Goal: Task Accomplishment & Management: Manage account settings

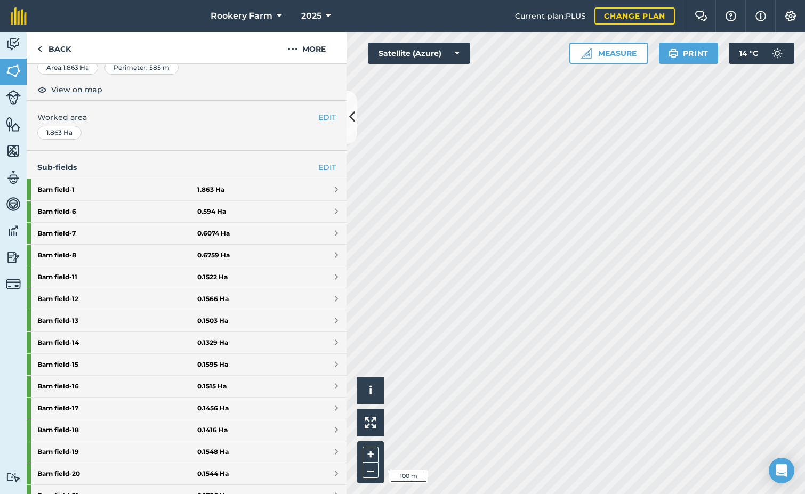
scroll to position [394, 0]
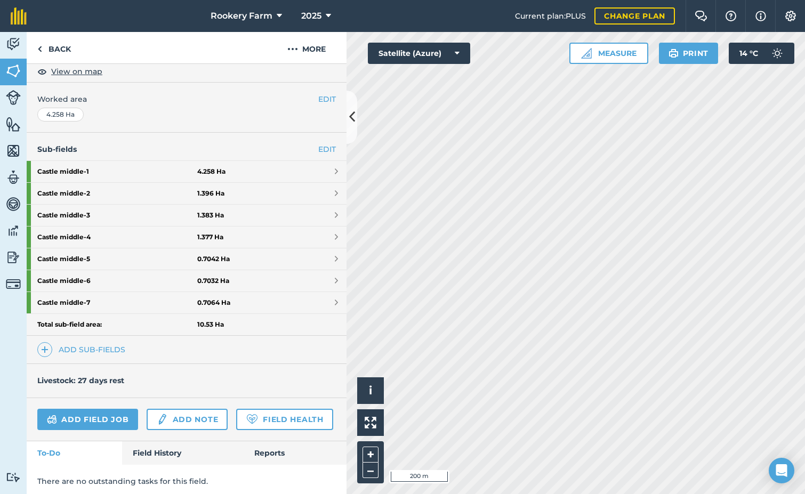
scroll to position [230, 0]
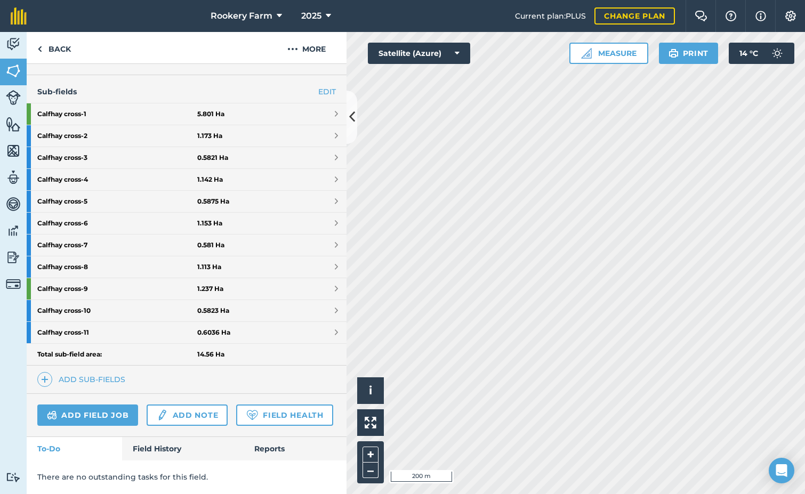
scroll to position [318, 0]
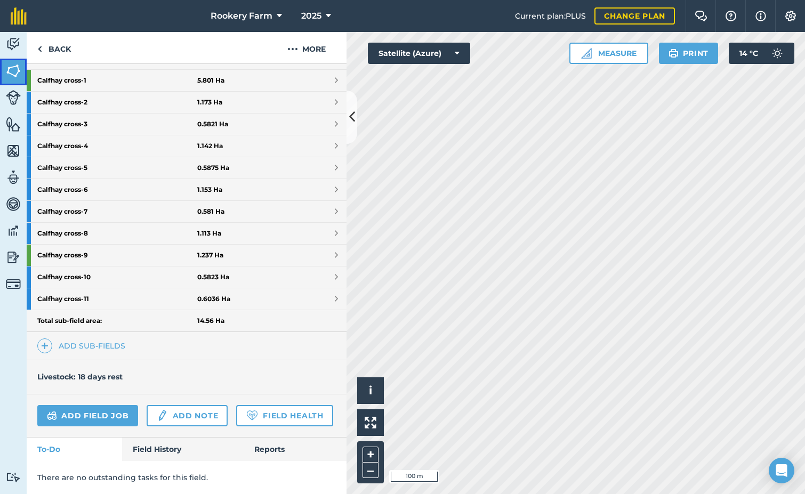
click at [12, 75] on img at bounding box center [13, 71] width 15 height 16
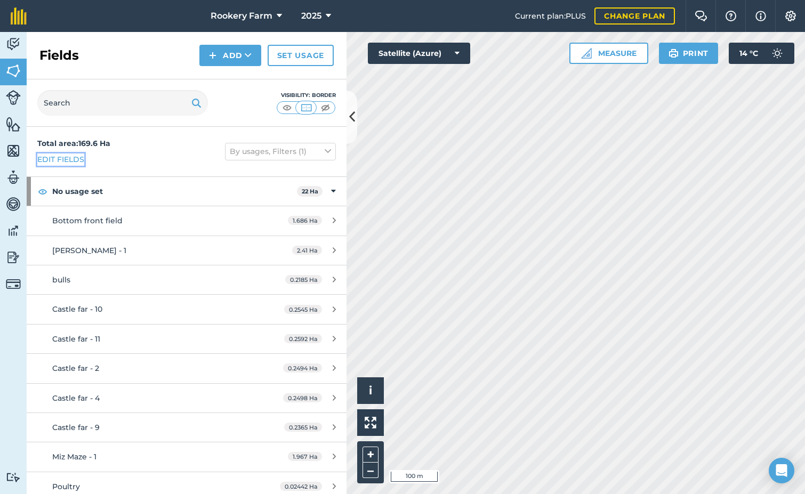
click at [68, 157] on link "Edit fields" at bounding box center [60, 160] width 47 height 12
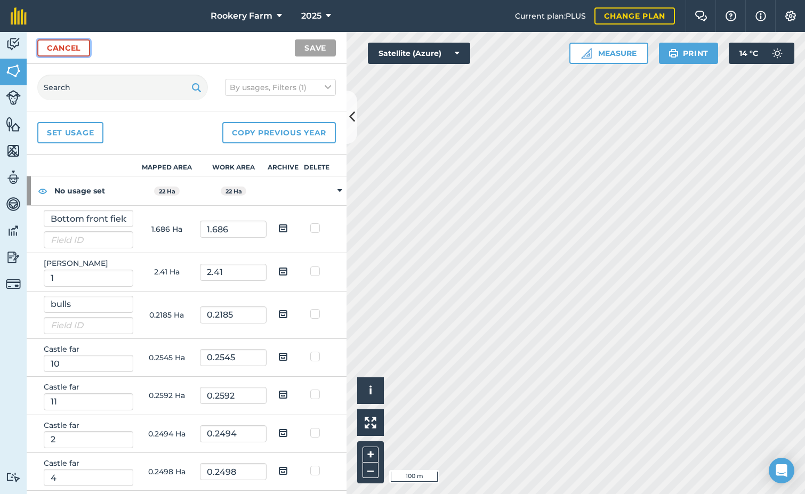
click at [68, 41] on link "Cancel" at bounding box center [63, 47] width 53 height 17
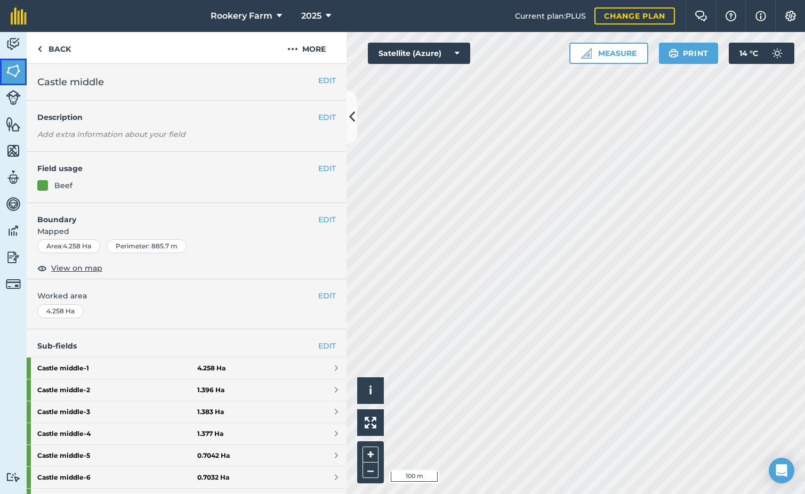
click at [14, 69] on img at bounding box center [13, 71] width 15 height 16
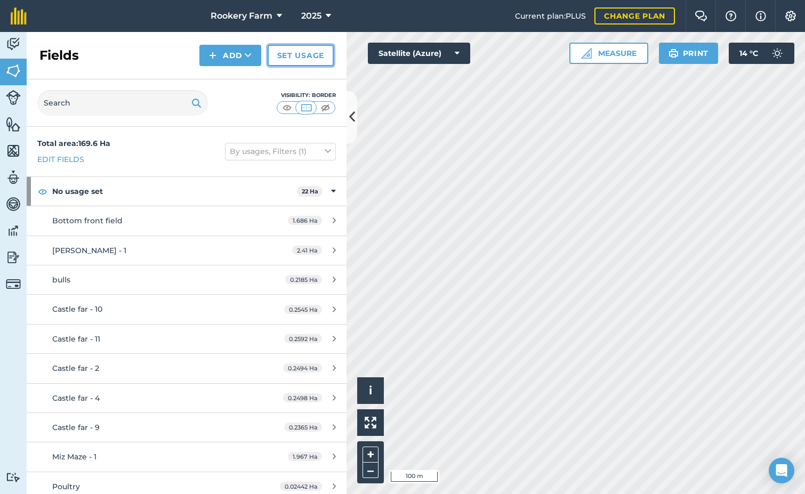
click at [298, 59] on link "Set usage" at bounding box center [301, 55] width 66 height 21
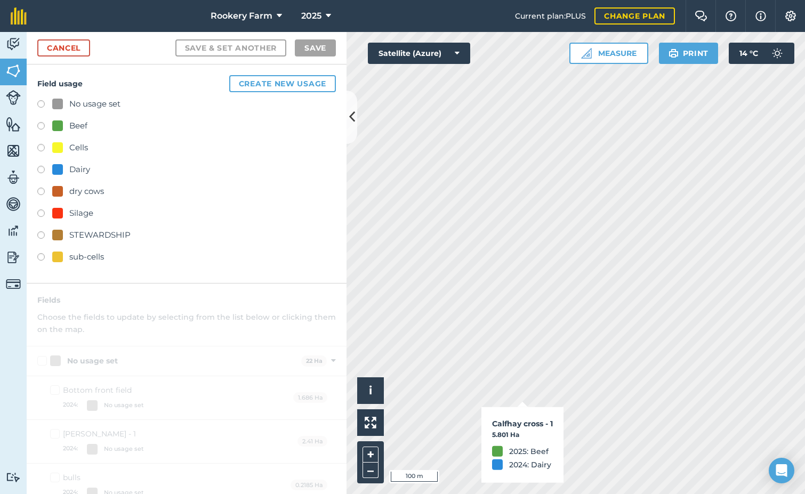
checkbox input "true"
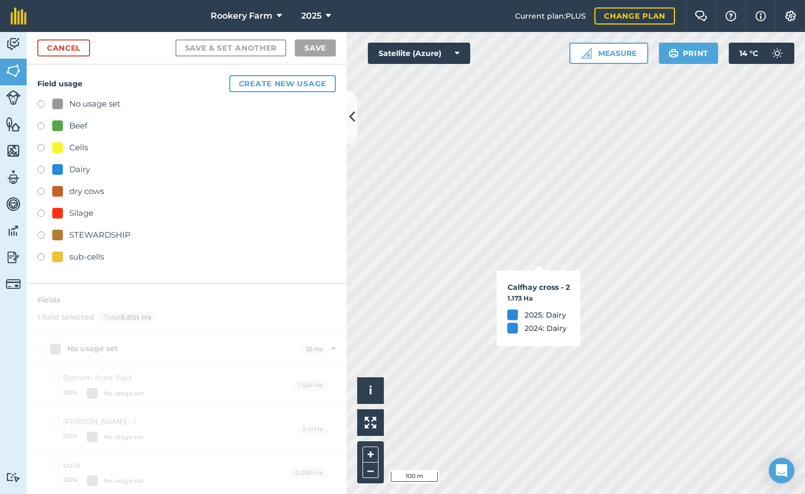
checkbox input "true"
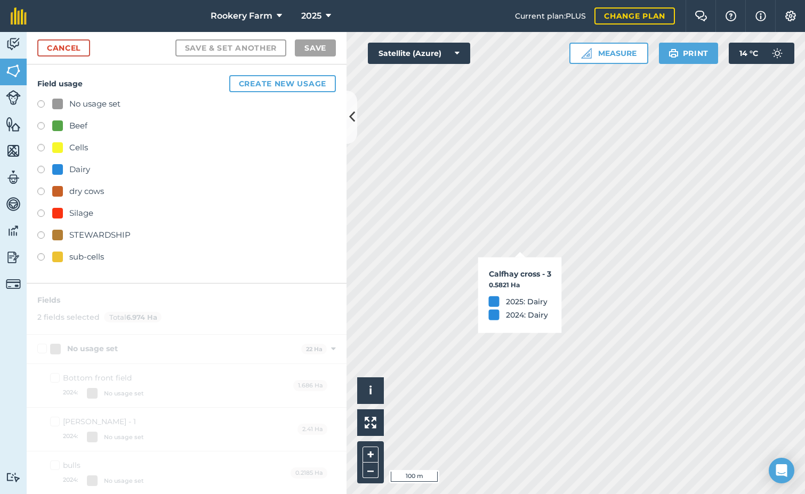
checkbox input "true"
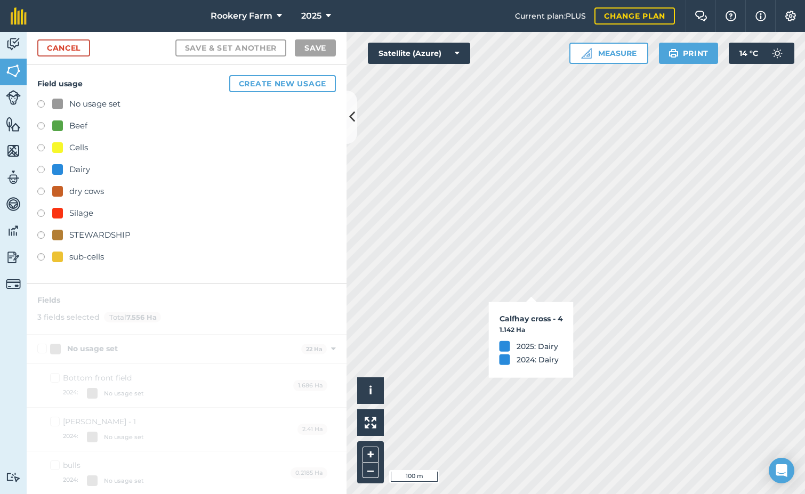
checkbox input "true"
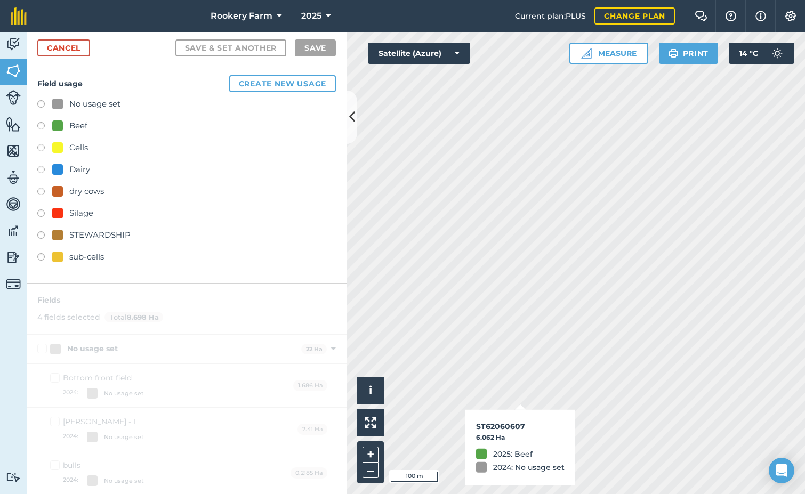
checkbox input "true"
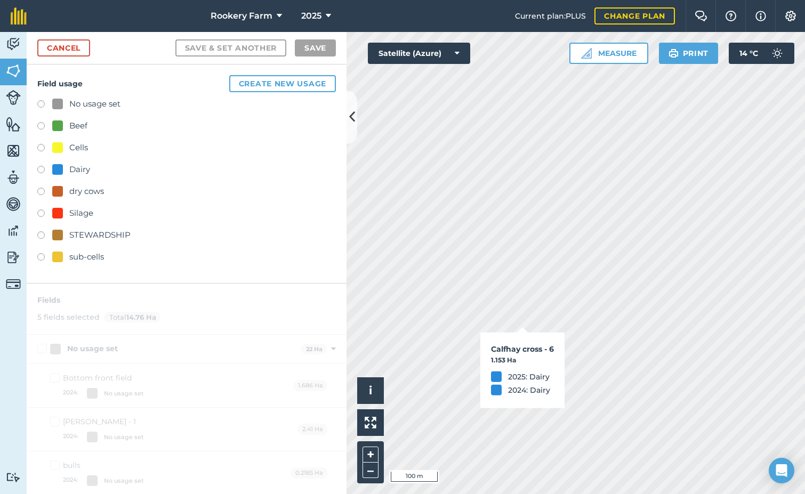
checkbox input "true"
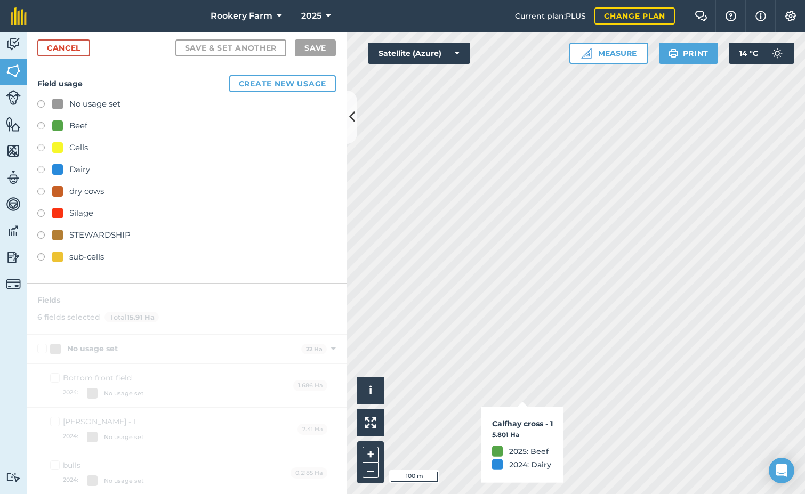
checkbox input "true"
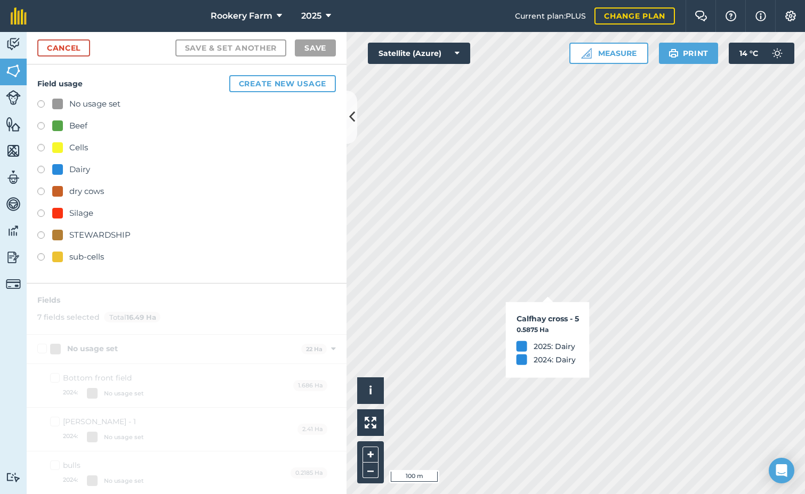
checkbox input "true"
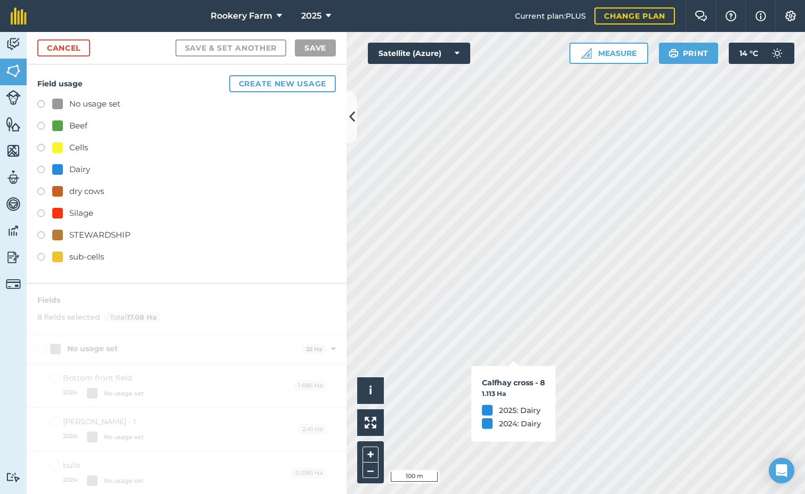
checkbox input "true"
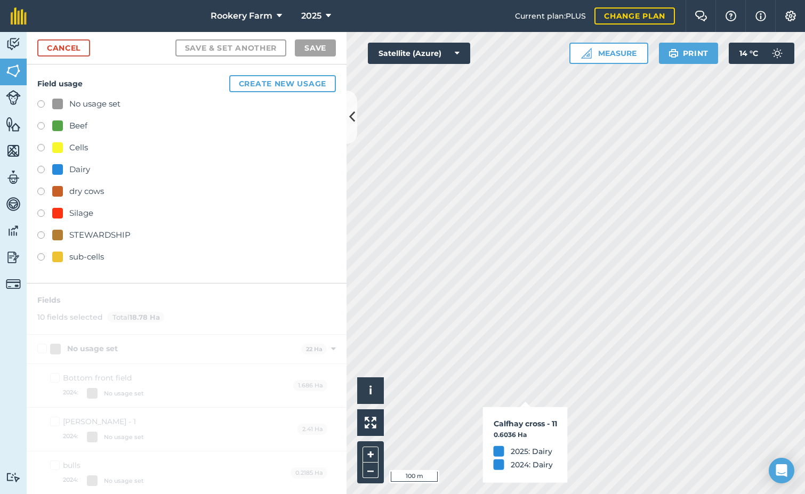
checkbox input "true"
click at [40, 126] on label at bounding box center [44, 127] width 15 height 11
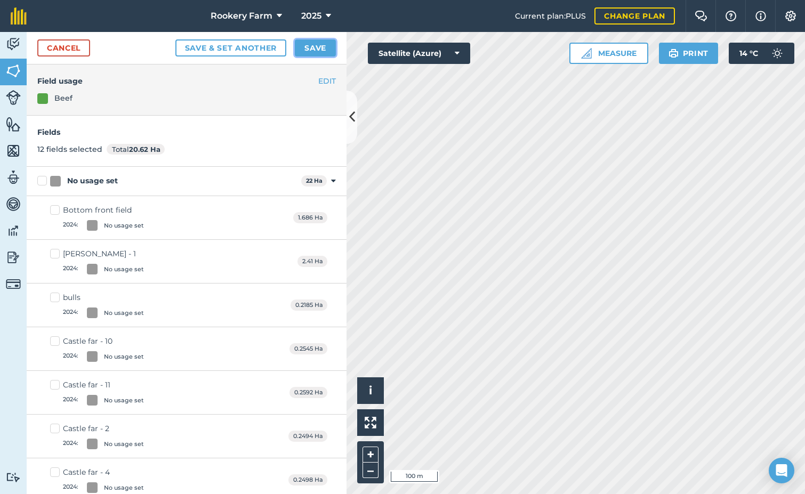
click at [322, 53] on button "Save" at bounding box center [315, 47] width 41 height 17
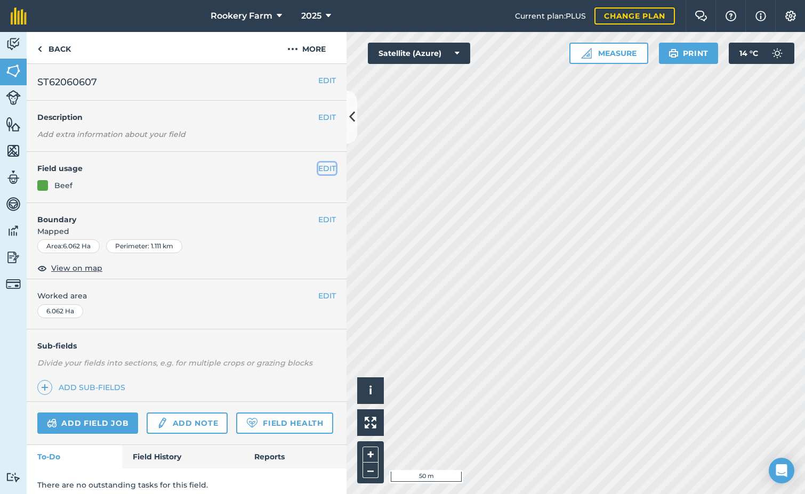
click at [320, 167] on button "EDIT" at bounding box center [327, 169] width 18 height 12
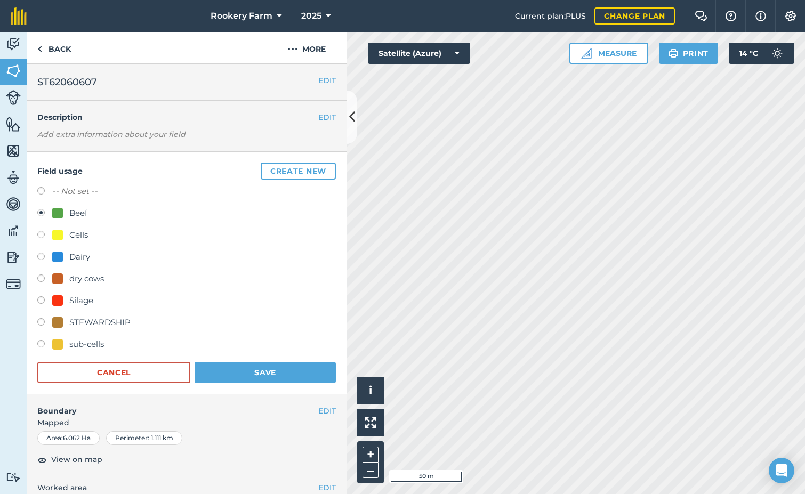
click at [41, 256] on label at bounding box center [44, 258] width 15 height 11
radio input "true"
radio input "false"
click at [248, 373] on button "Save" at bounding box center [265, 372] width 141 height 21
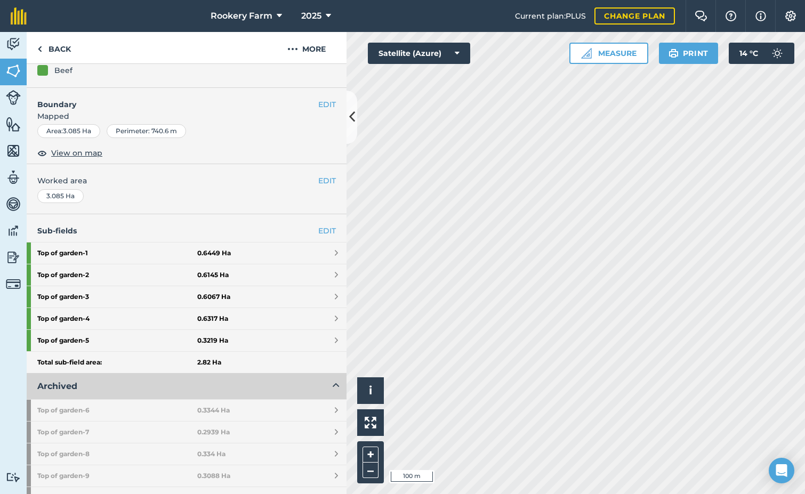
scroll to position [289, 0]
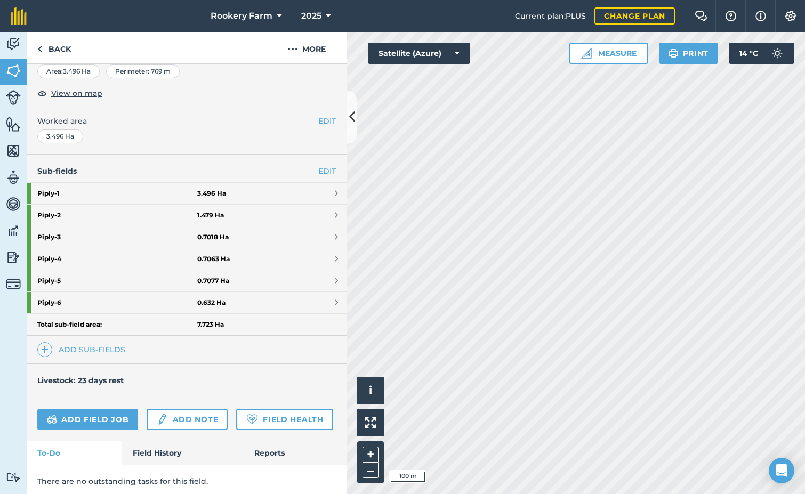
scroll to position [209, 0]
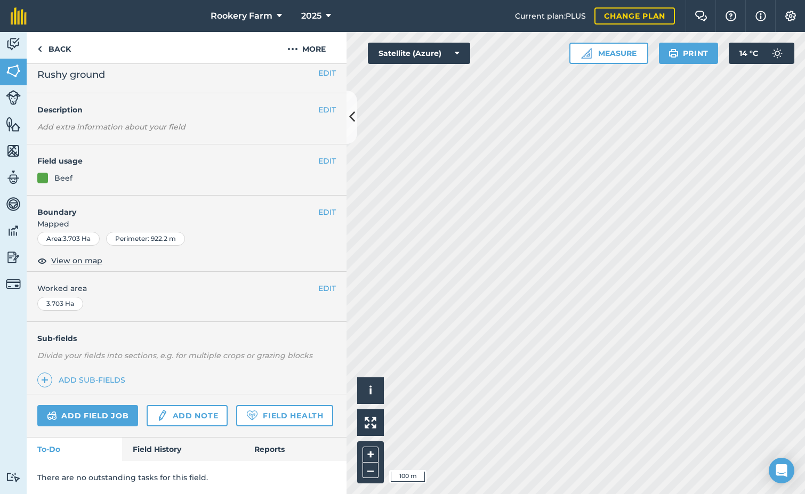
scroll to position [71, 0]
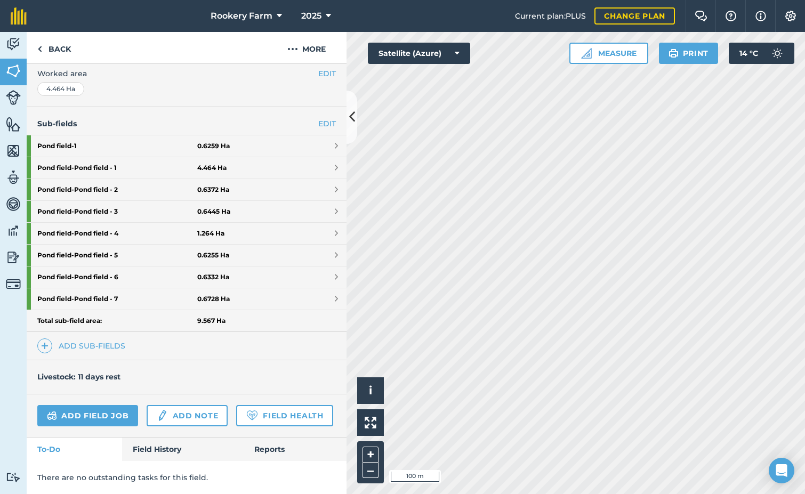
scroll to position [252, 0]
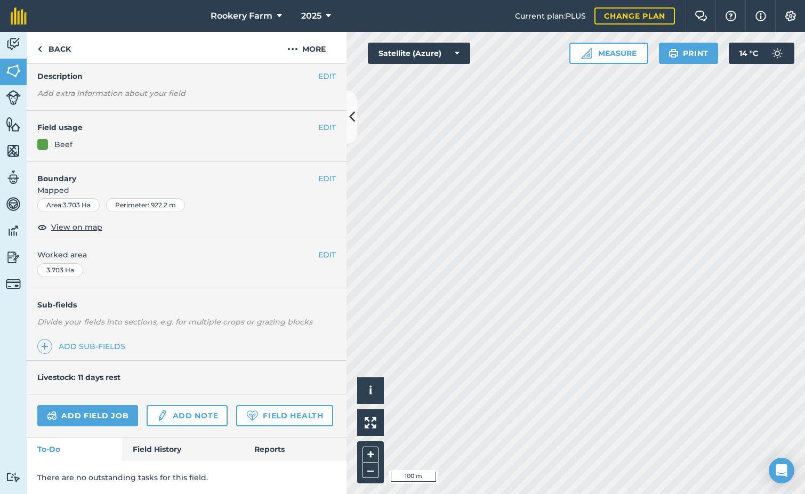
scroll to position [71, 0]
